Goal: Navigation & Orientation: Find specific page/section

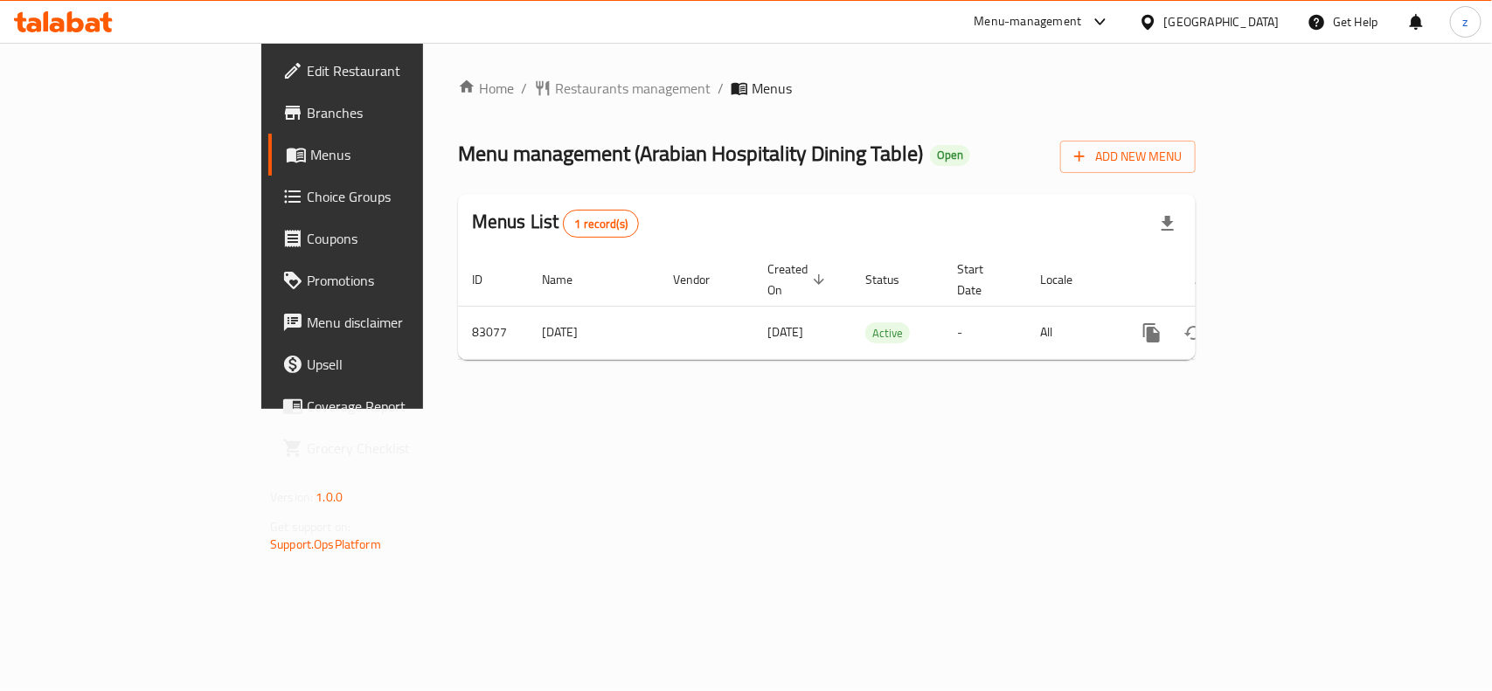
click at [307, 68] on span "Edit Restaurant" at bounding box center [402, 70] width 190 height 21
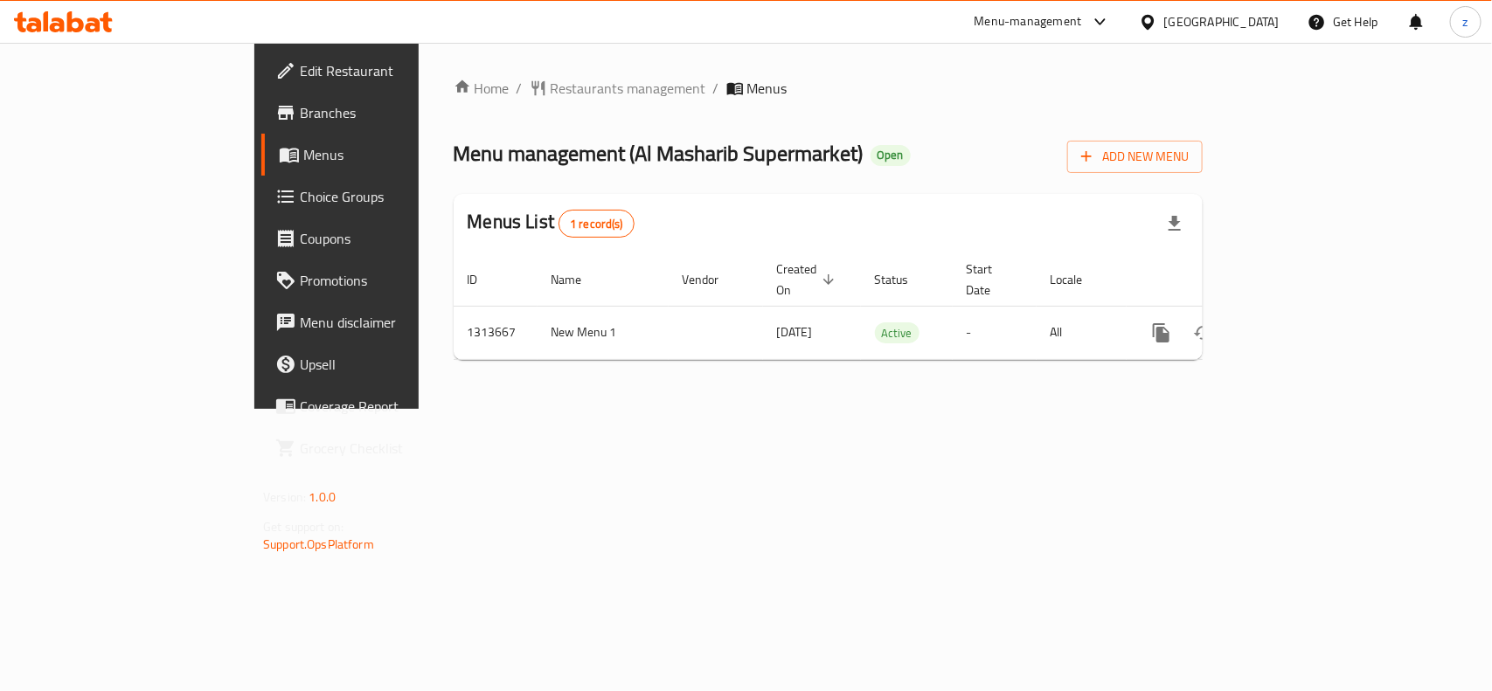
click at [300, 60] on span "Edit Restaurant" at bounding box center [395, 70] width 190 height 21
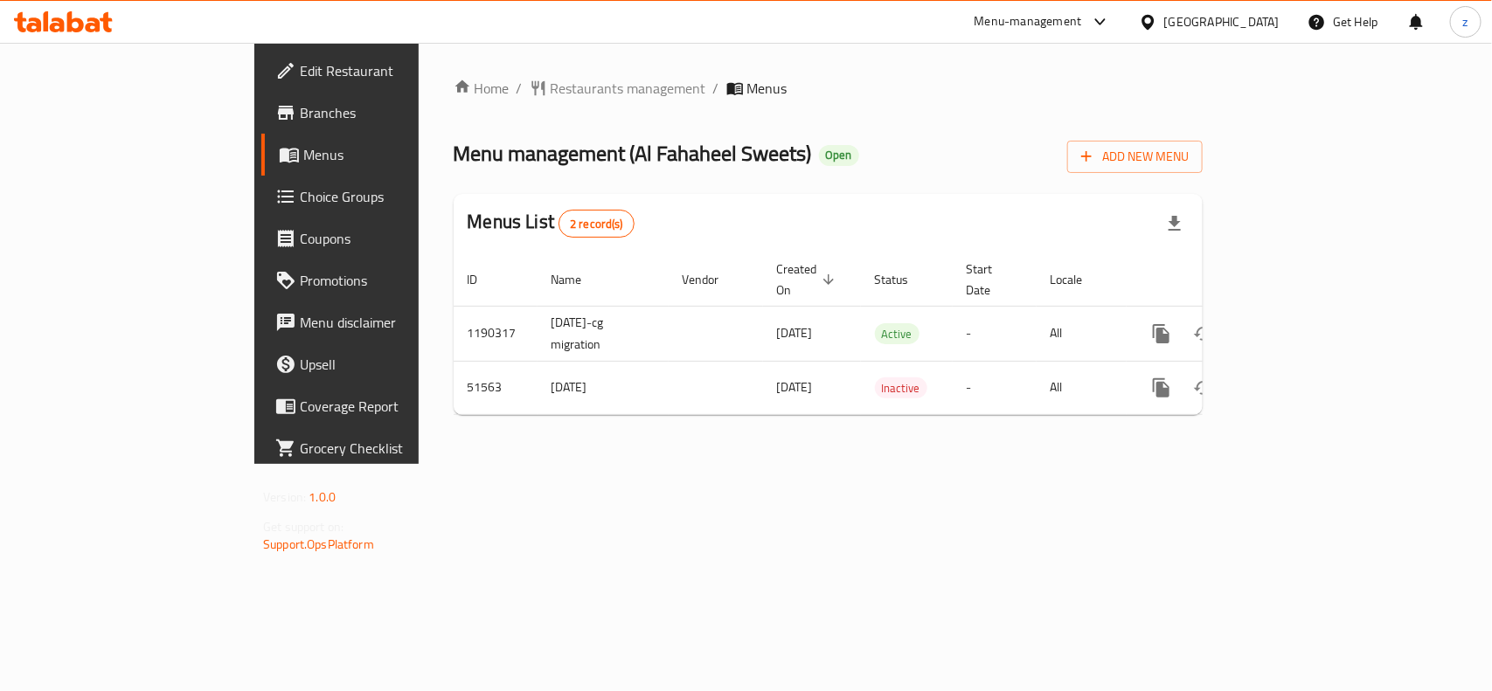
click at [300, 60] on span "Edit Restaurant" at bounding box center [395, 70] width 190 height 21
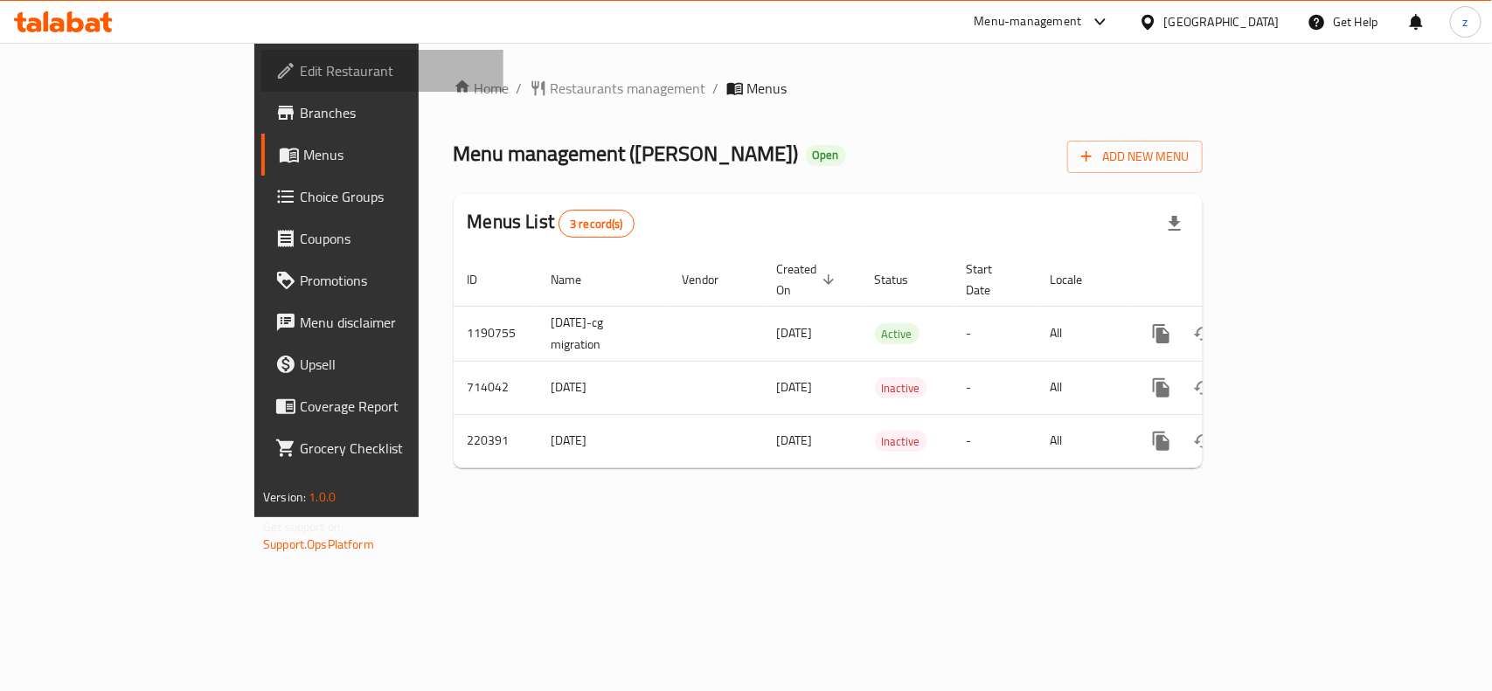
click at [300, 64] on span "Edit Restaurant" at bounding box center [395, 70] width 190 height 21
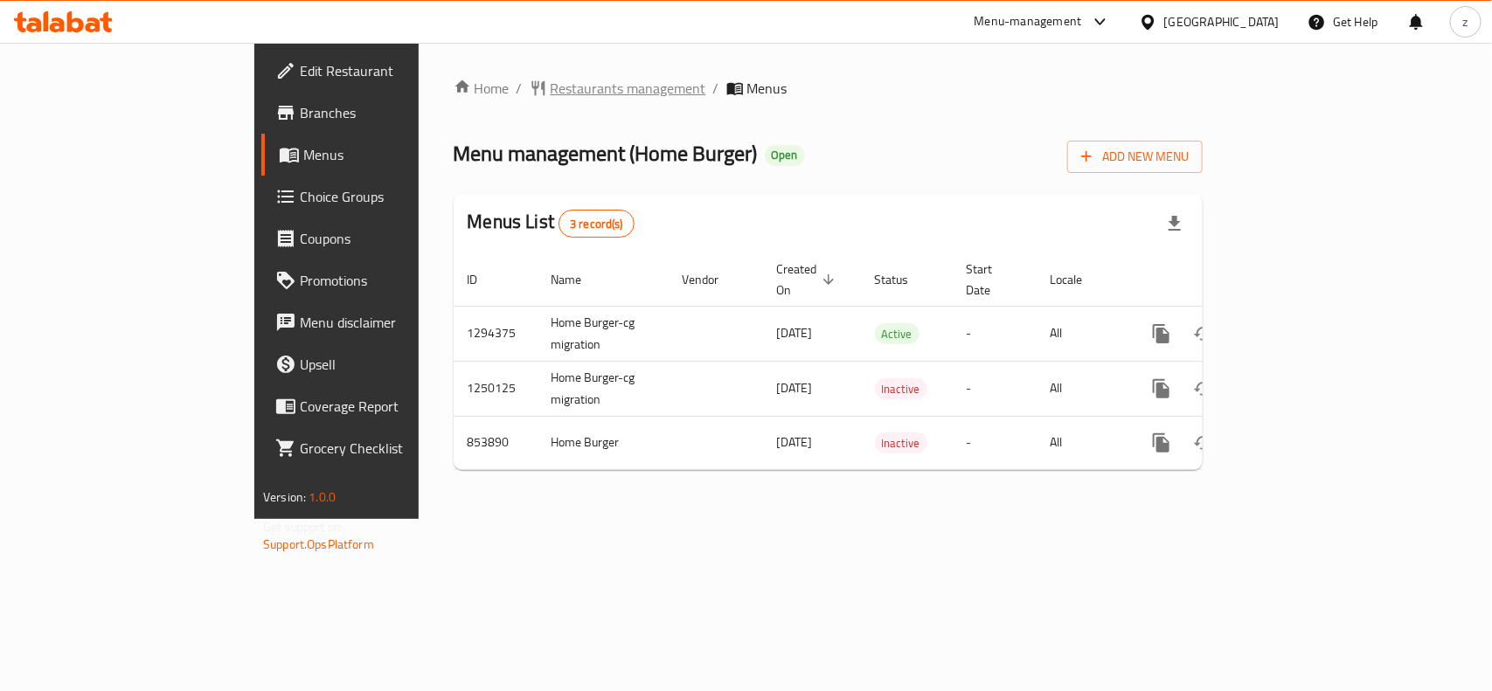
click at [551, 94] on span "Restaurants management" at bounding box center [629, 88] width 156 height 21
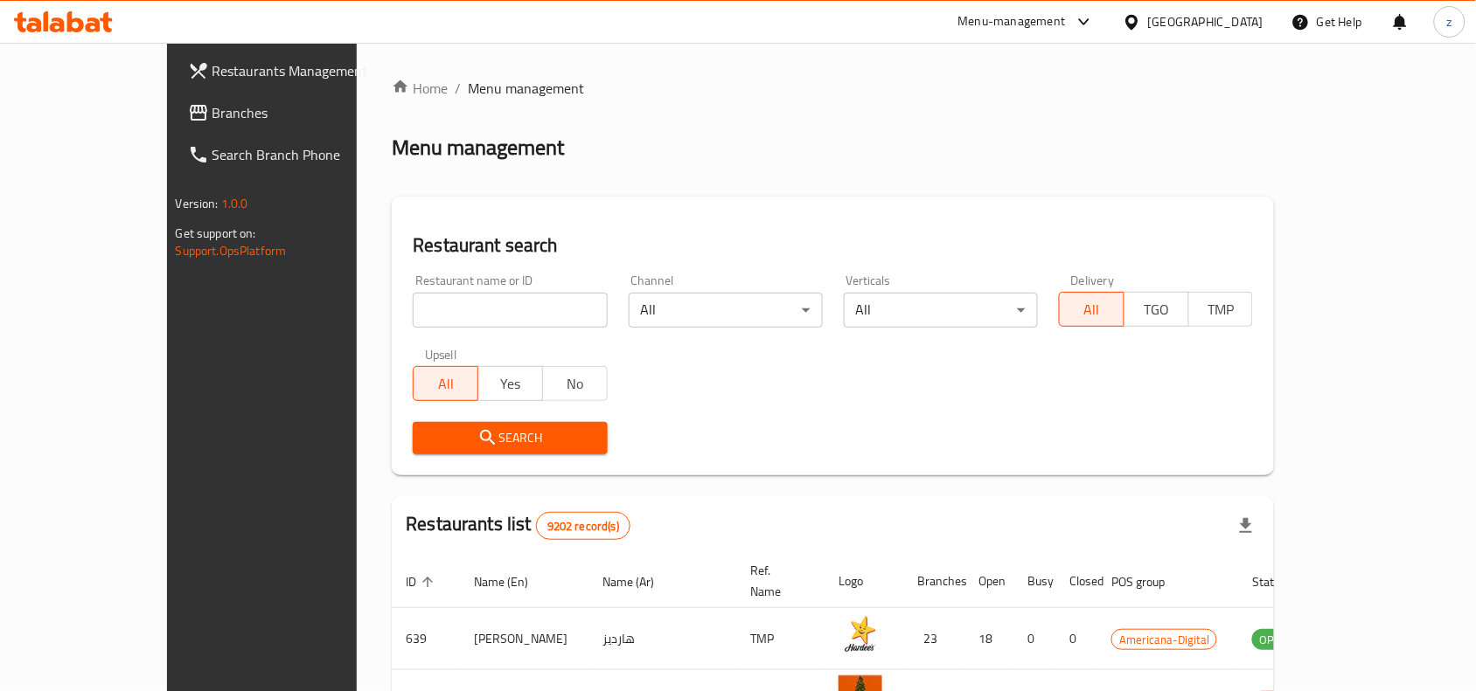
click at [212, 123] on span "Branches" at bounding box center [305, 112] width 187 height 21
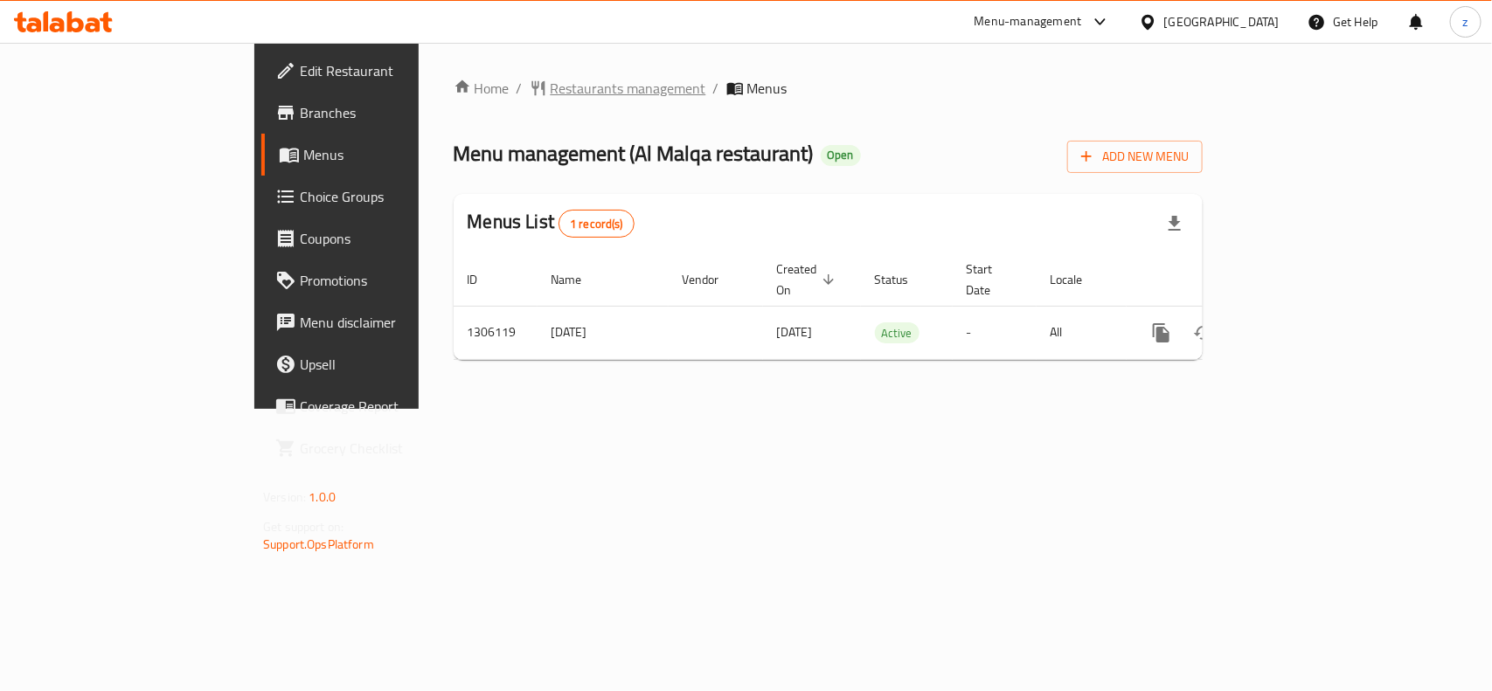
click at [551, 89] on span "Restaurants management" at bounding box center [629, 88] width 156 height 21
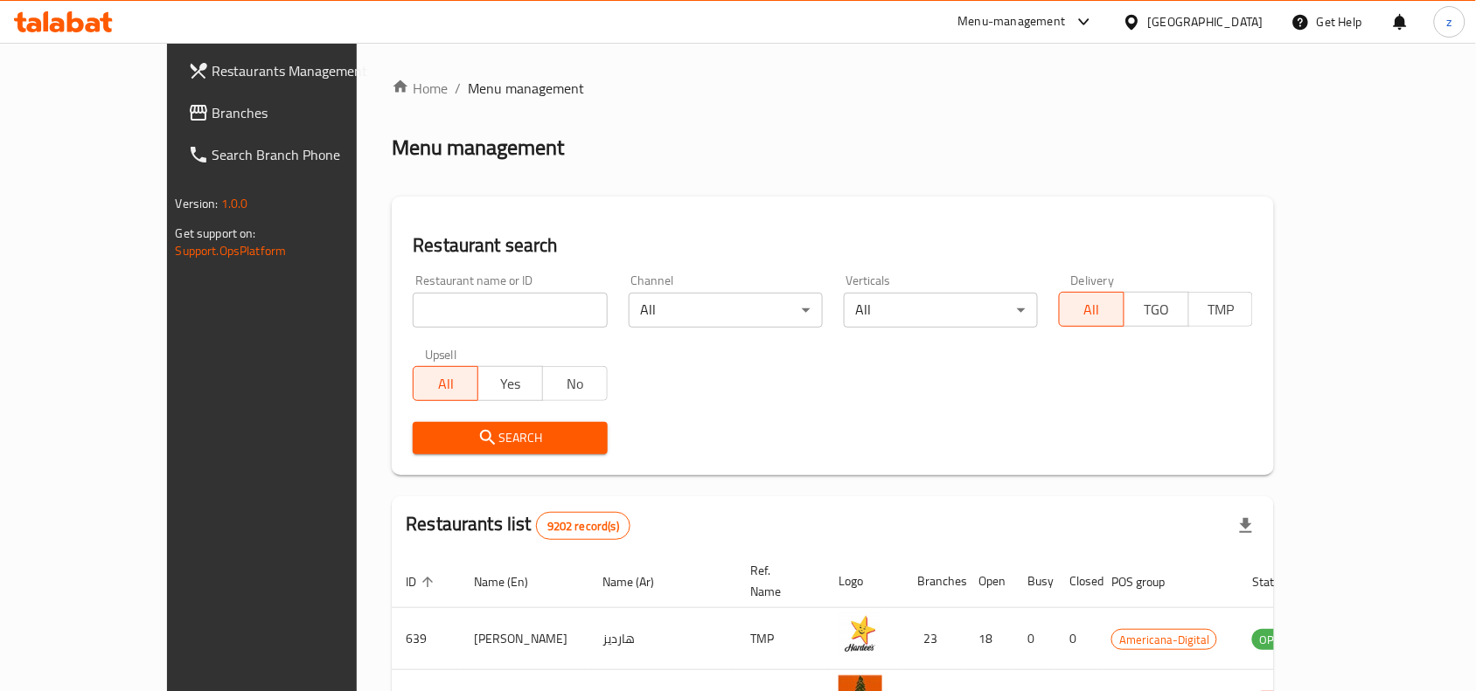
click at [212, 112] on span "Branches" at bounding box center [305, 112] width 187 height 21
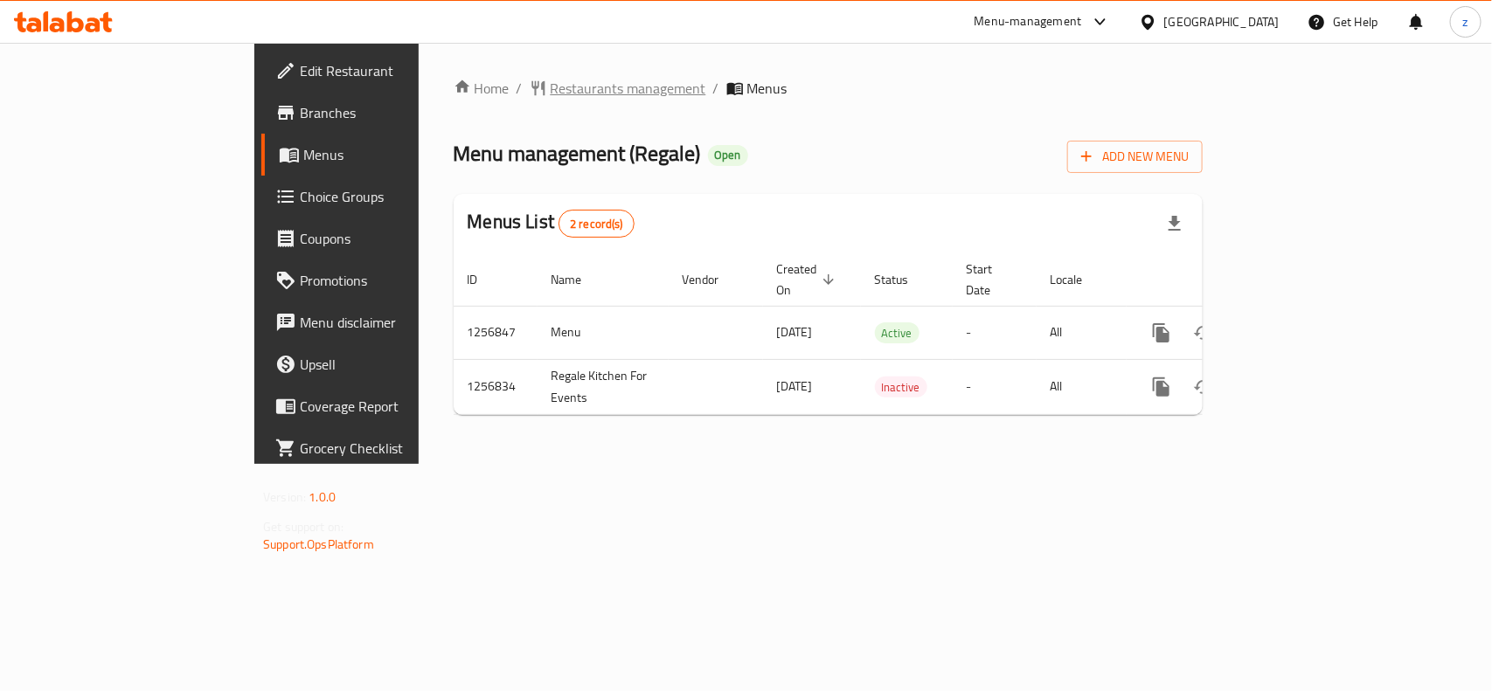
click at [551, 80] on span "Restaurants management" at bounding box center [629, 88] width 156 height 21
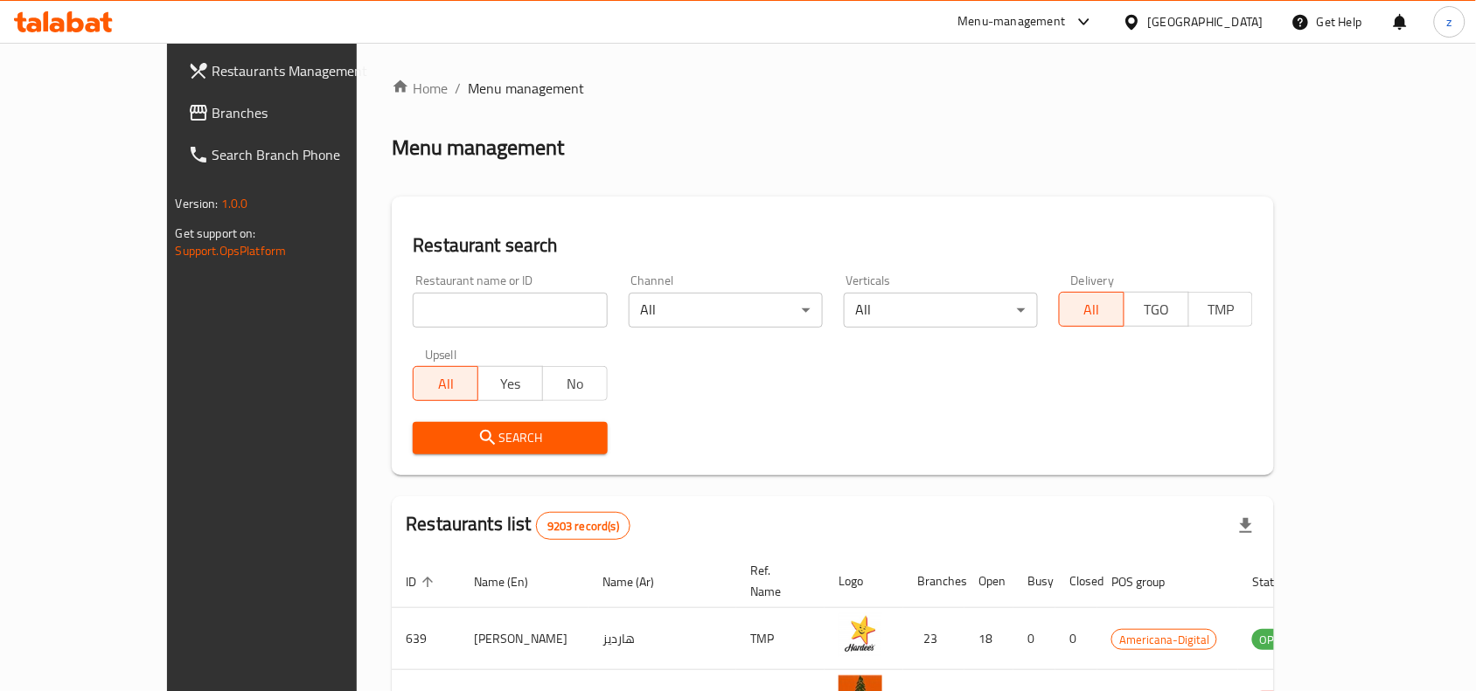
click at [212, 123] on span "Branches" at bounding box center [305, 112] width 187 height 21
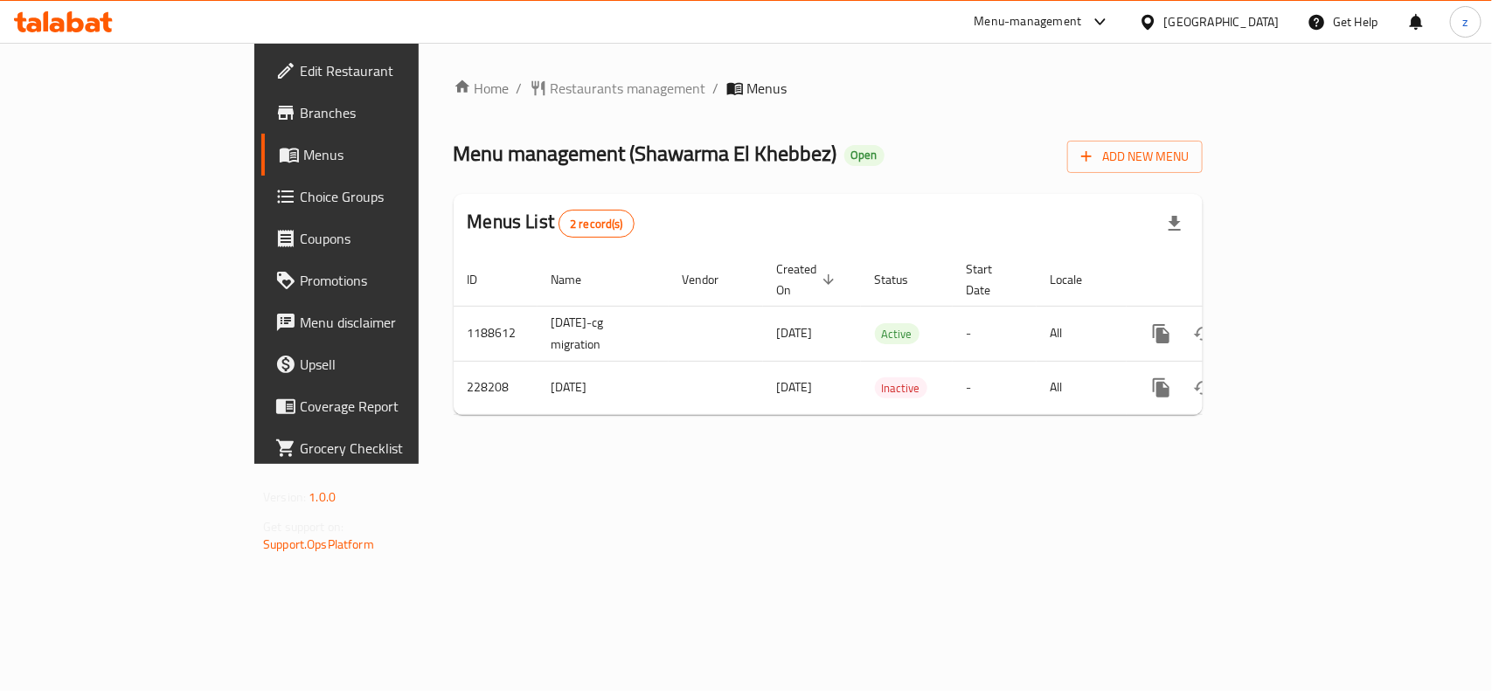
click at [261, 452] on link "Grocery Checklist" at bounding box center [382, 448] width 242 height 42
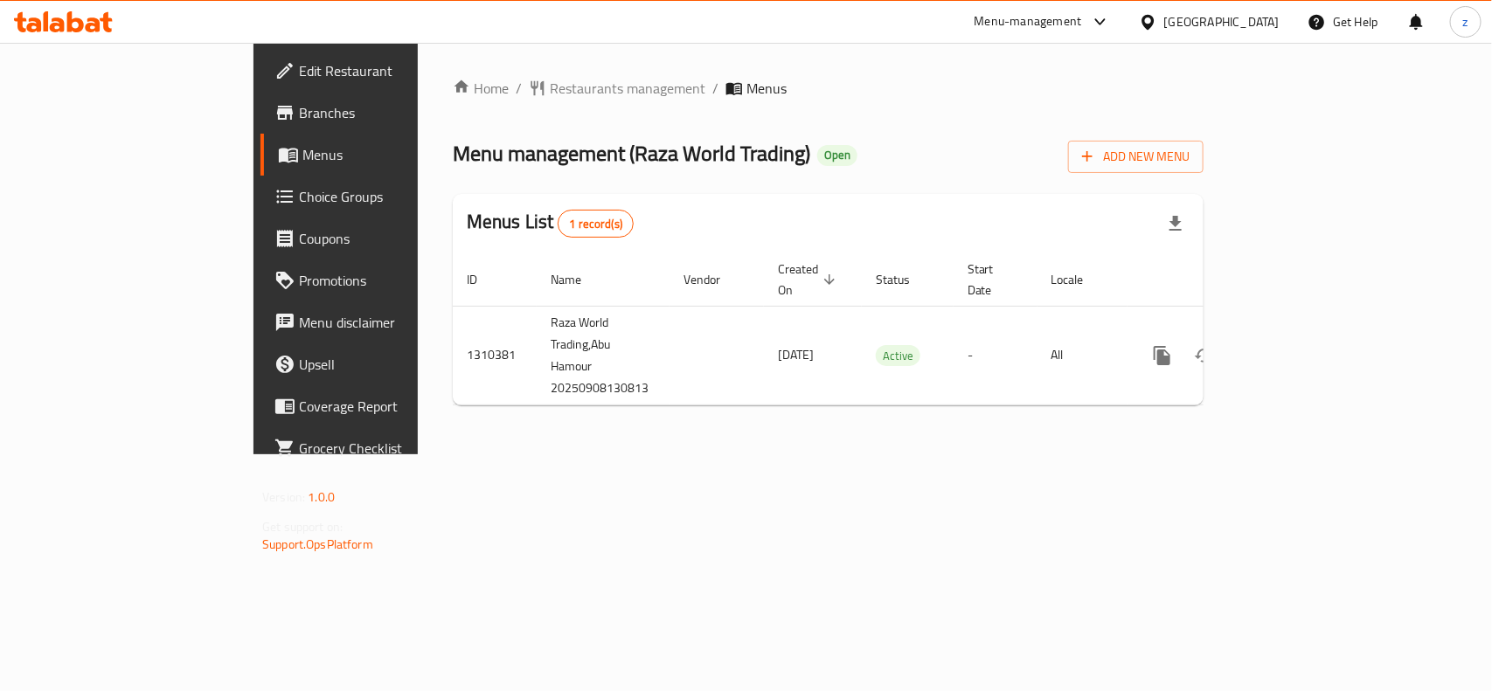
click at [299, 67] on span "Edit Restaurant" at bounding box center [394, 70] width 190 height 21
